Goal: Information Seeking & Learning: Learn about a topic

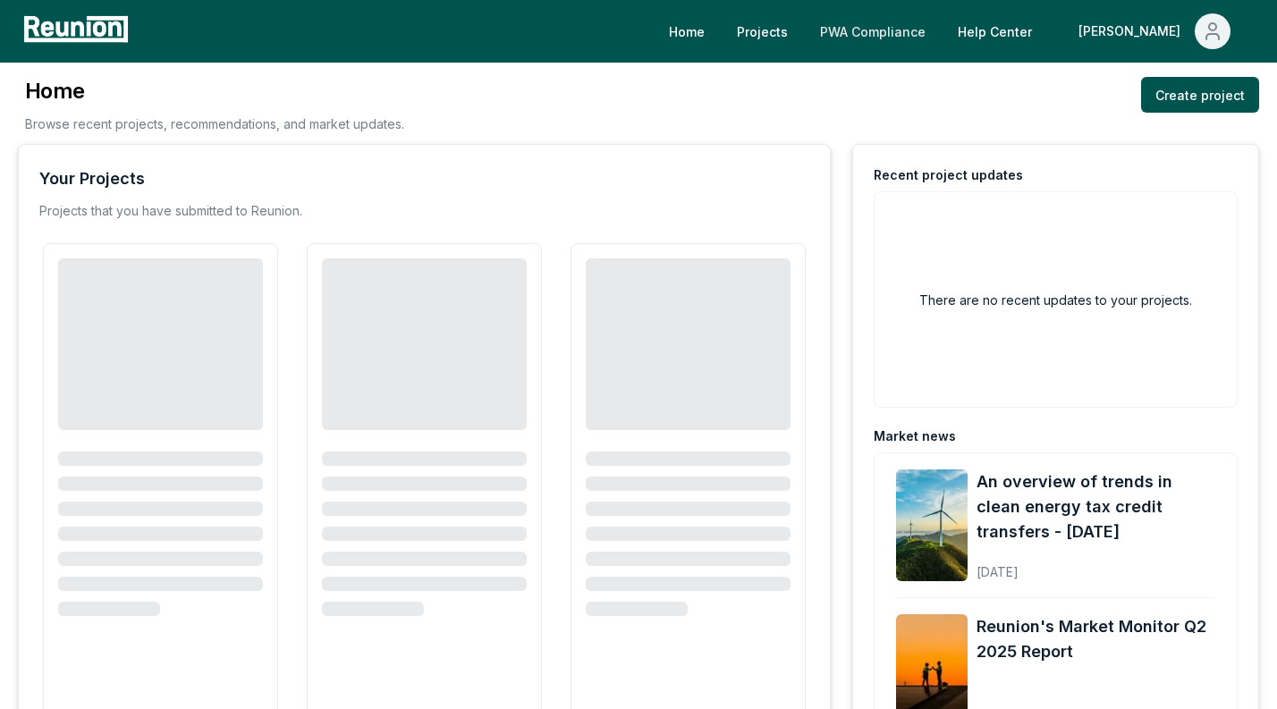
click at [940, 35] on link "PWA Compliance" at bounding box center [873, 31] width 134 height 36
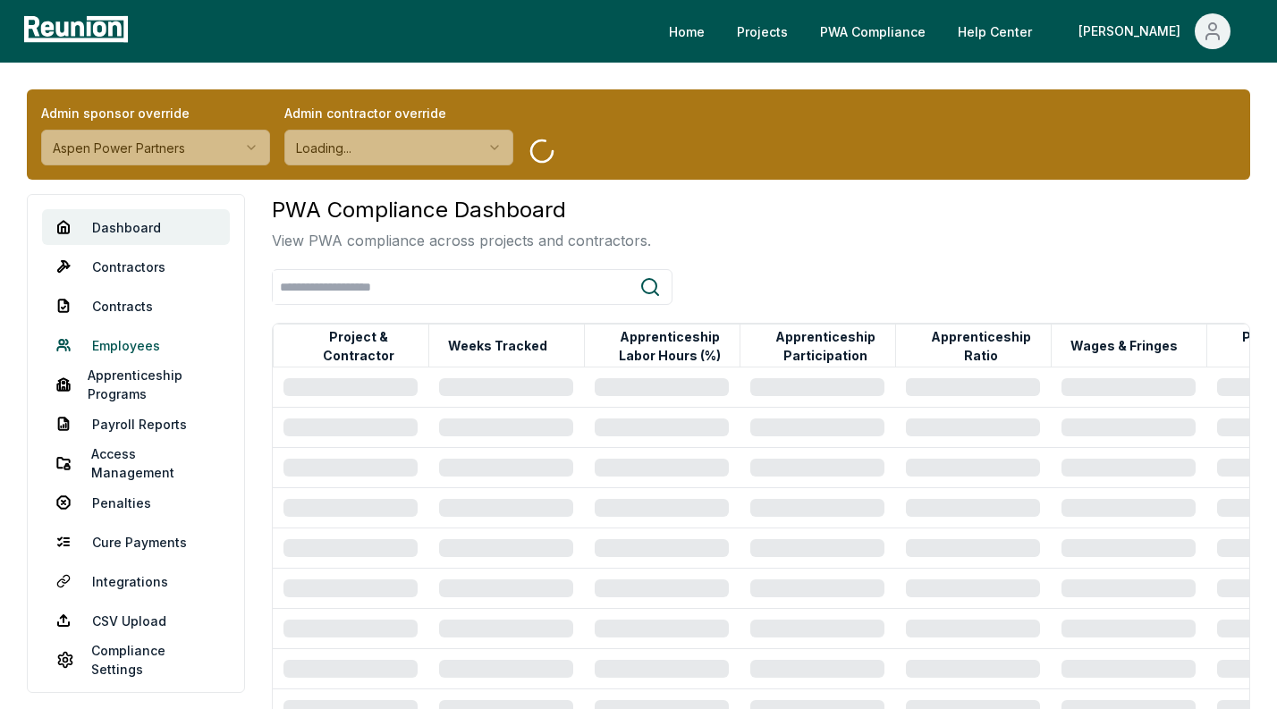
click at [129, 335] on link "Employees" at bounding box center [136, 345] width 188 height 36
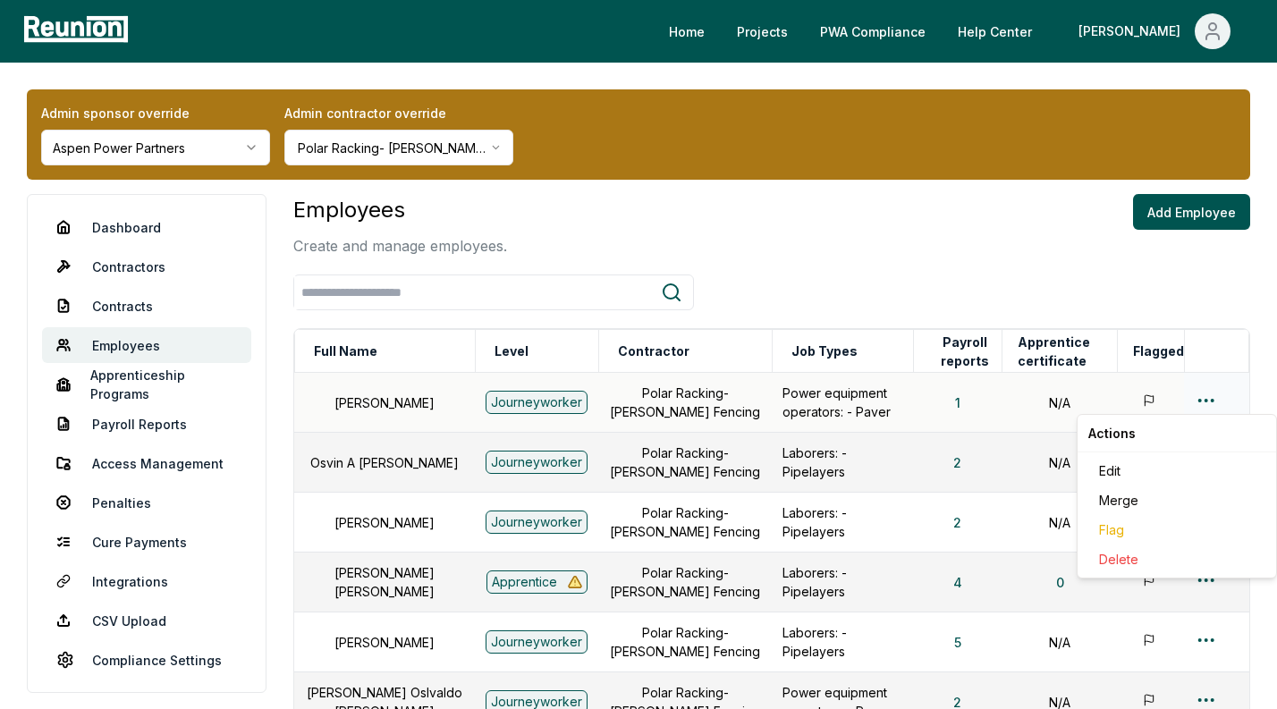
click at [1205, 390] on html "Please visit us on your desktop We're working on making our marketplace mobile-…" at bounding box center [638, 598] width 1277 height 1196
click at [1132, 479] on div "Edit" at bounding box center [1177, 471] width 170 height 30
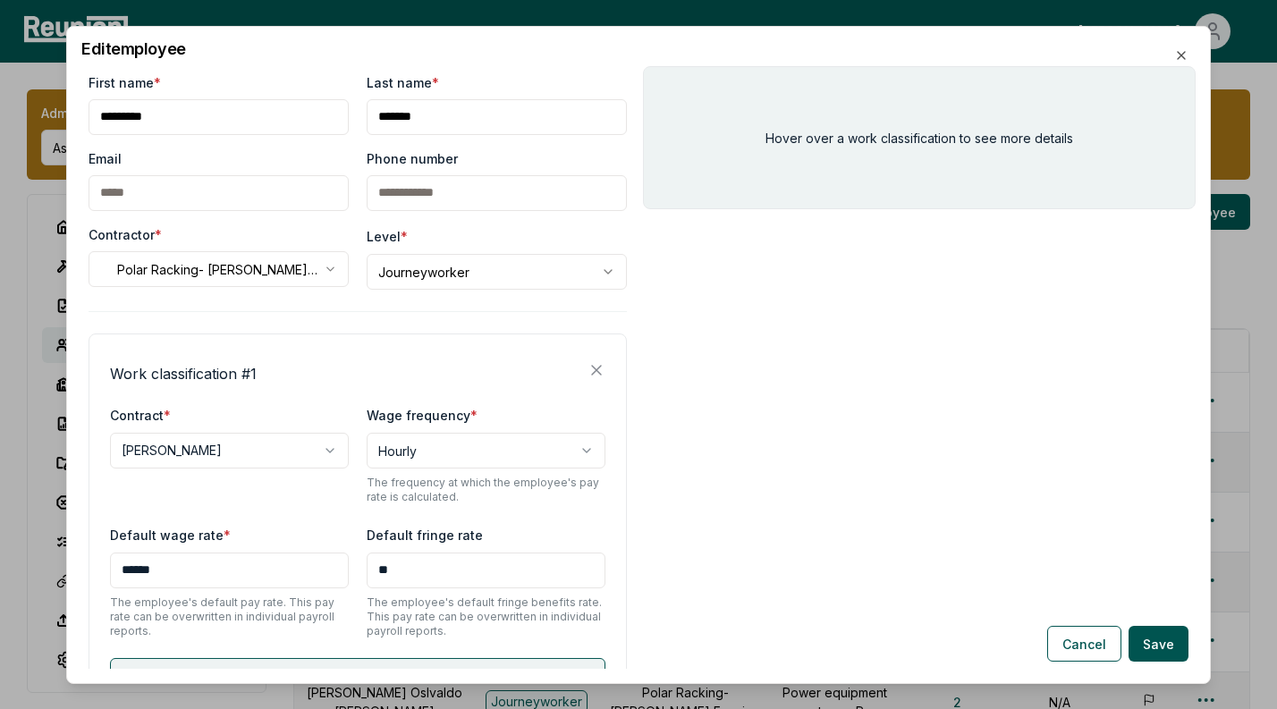
scroll to position [146, 0]
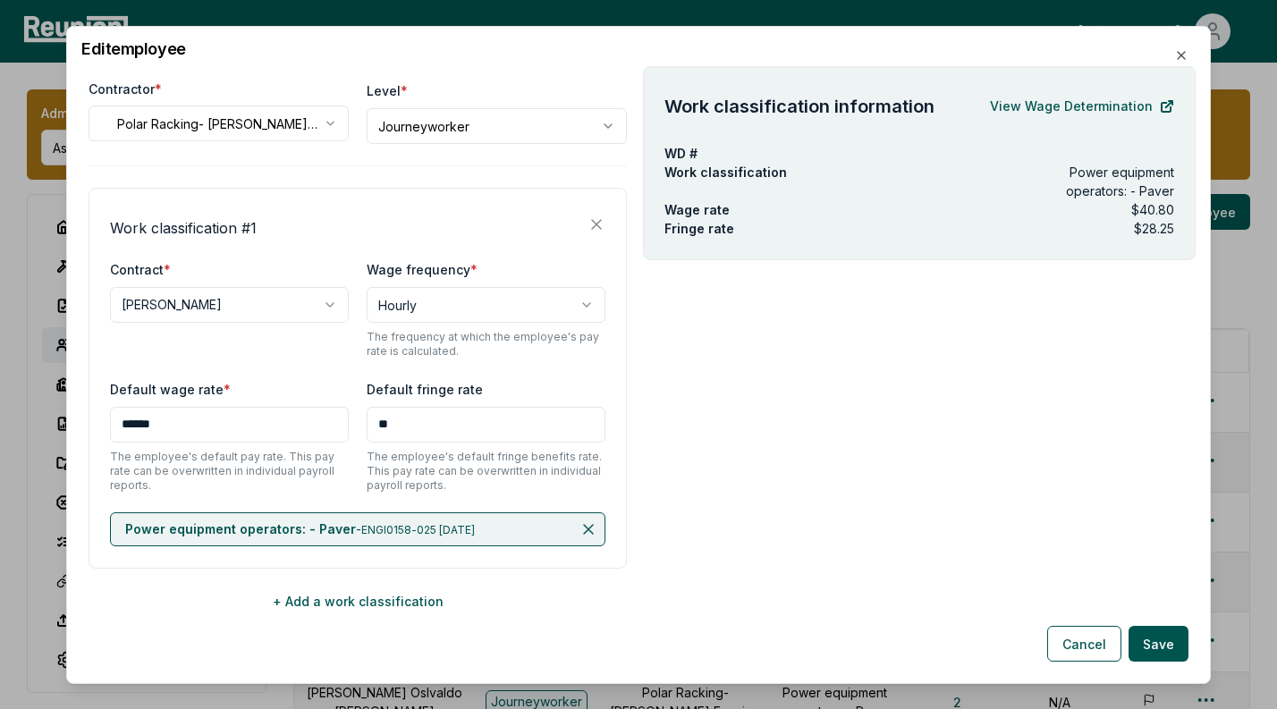
click at [402, 532] on span "ENGI0158-025 [DATE]" at bounding box center [418, 528] width 114 height 13
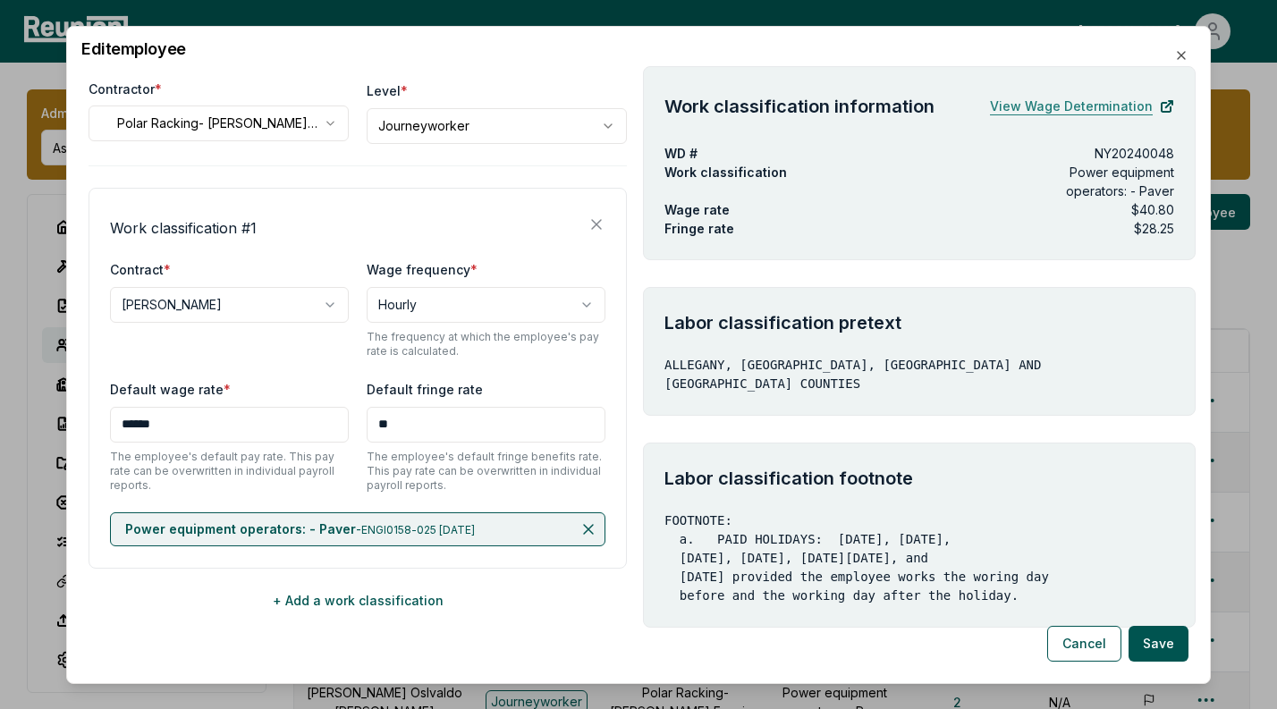
click at [1064, 98] on link "View Wage Determination" at bounding box center [1082, 106] width 184 height 36
click at [1180, 56] on icon "button" at bounding box center [1181, 54] width 14 height 14
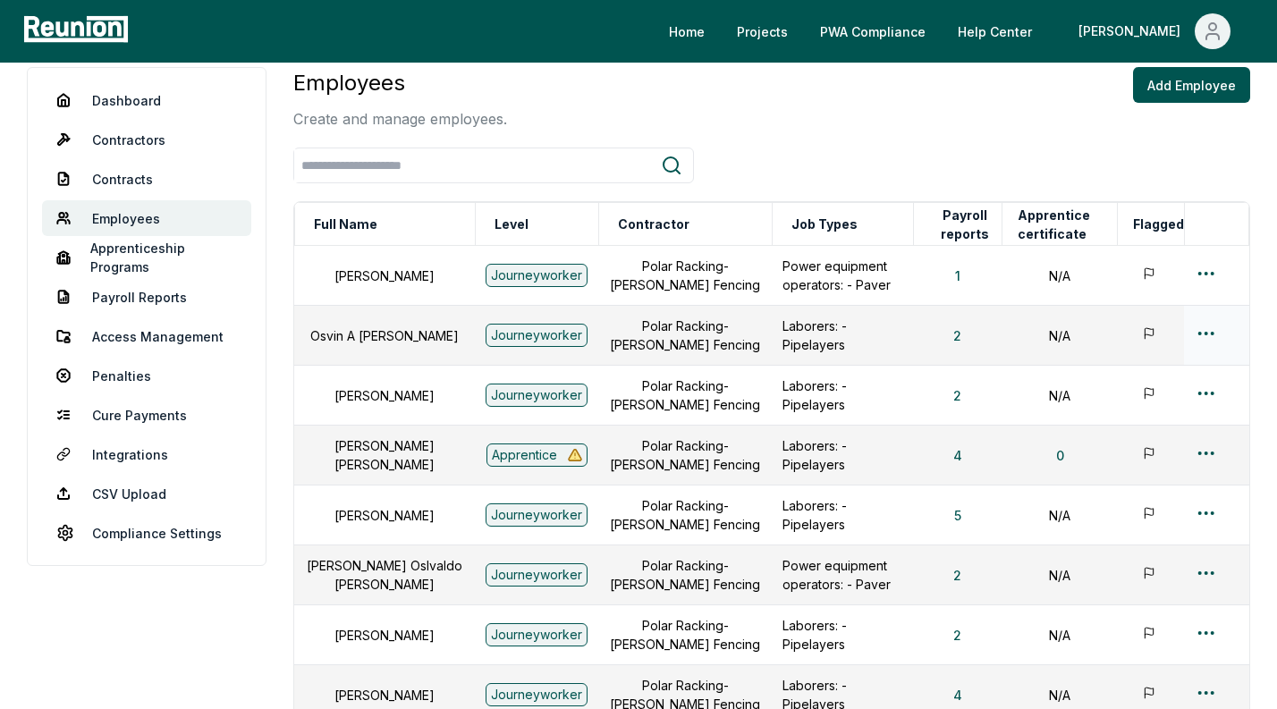
scroll to position [141, 0]
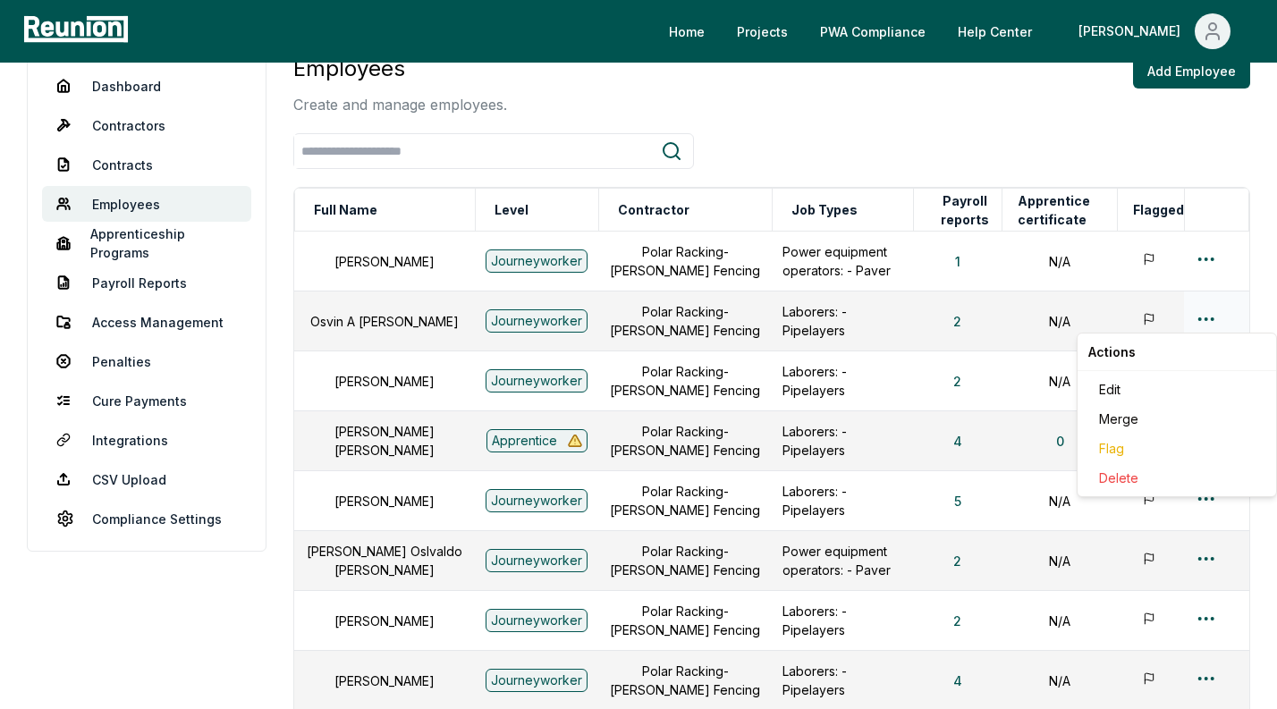
click at [1199, 314] on html "Please visit us on your desktop We're working on making our marketplace mobile-…" at bounding box center [638, 457] width 1277 height 1196
click at [1140, 393] on div "Edit" at bounding box center [1177, 390] width 170 height 30
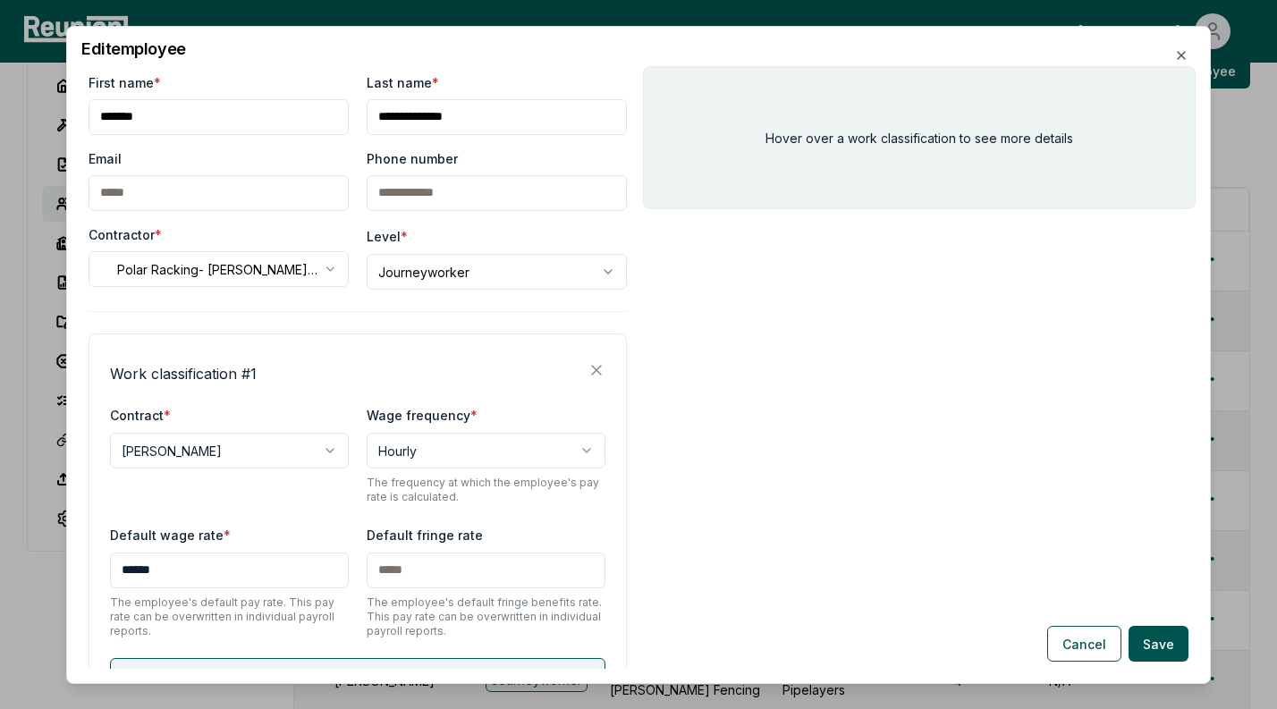
scroll to position [146, 0]
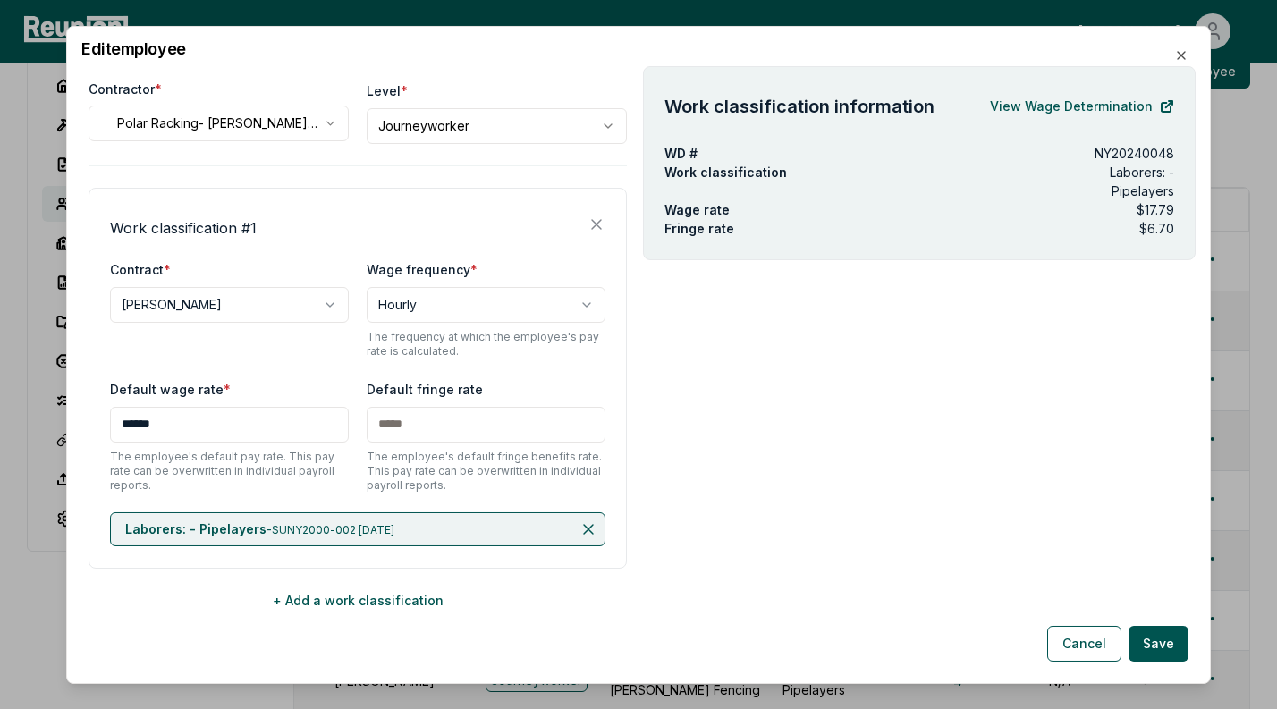
click at [472, 532] on div "Laborers: - Pipelayers - SUNY2000-002 [DATE]" at bounding box center [358, 529] width 496 height 34
click at [1043, 100] on link "View Wage Determination" at bounding box center [1082, 106] width 184 height 36
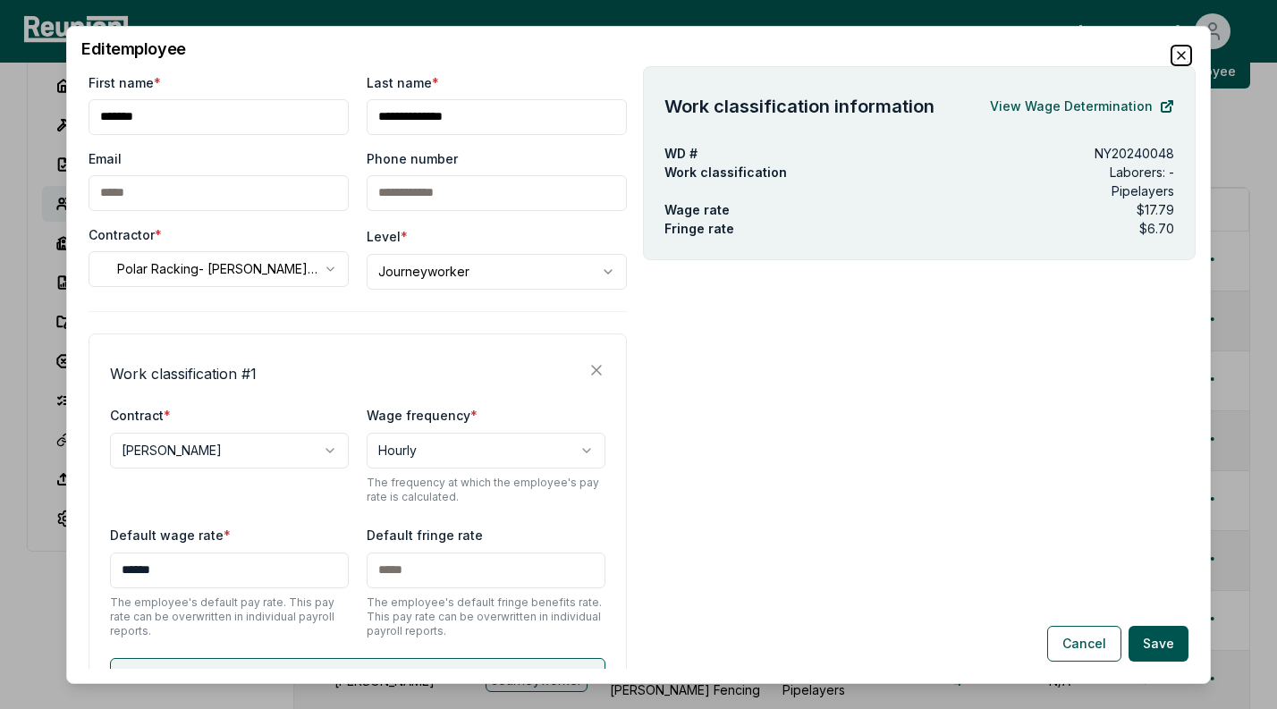
click at [1184, 55] on icon "button" at bounding box center [1181, 54] width 14 height 14
